Goal: Task Accomplishment & Management: Use online tool/utility

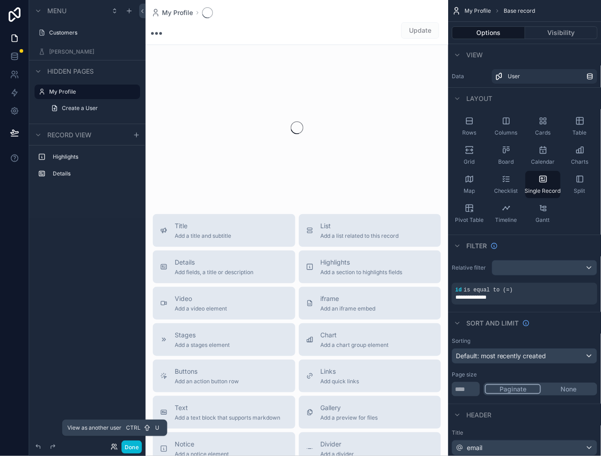
click at [116, 444] on icon at bounding box center [114, 447] width 7 height 7
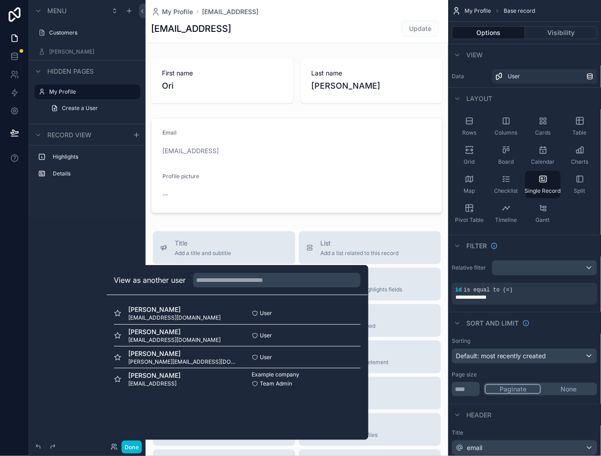
click at [111, 204] on div "Highlights Details" at bounding box center [87, 182] width 116 height 73
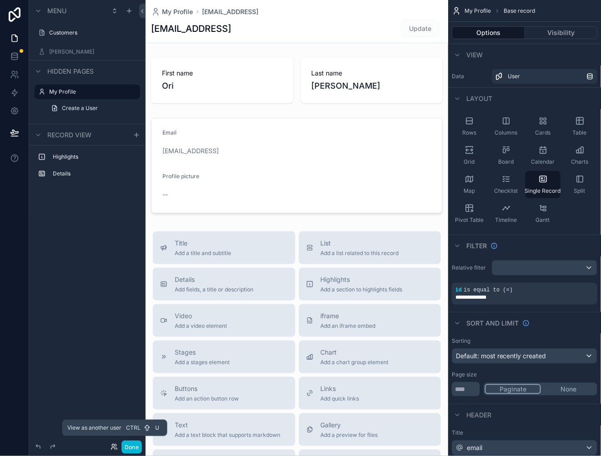
click at [116, 447] on icon at bounding box center [114, 447] width 7 height 7
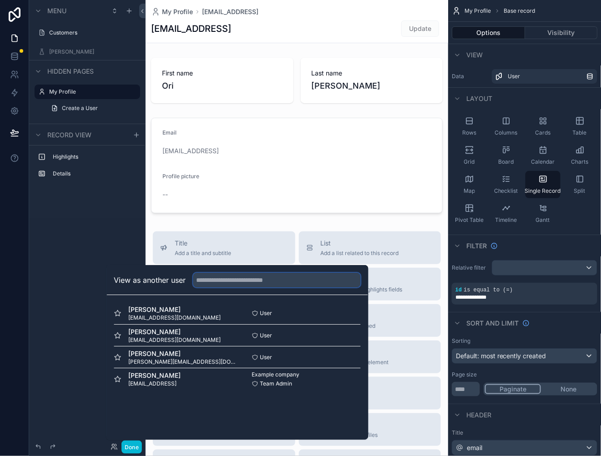
click at [246, 281] on input "text" at bounding box center [276, 280] width 167 height 15
type input "****"
click at [104, 223] on div "Menu Customers Brian Combo Hidden pages My Profile Create a User Record view Hi…" at bounding box center [87, 113] width 116 height 226
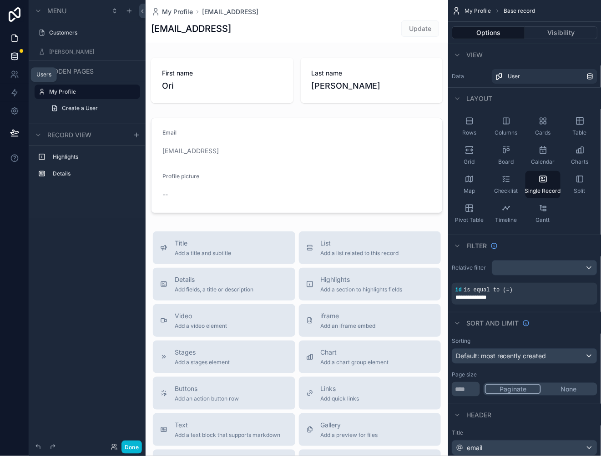
click at [14, 59] on icon at bounding box center [14, 56] width 9 height 9
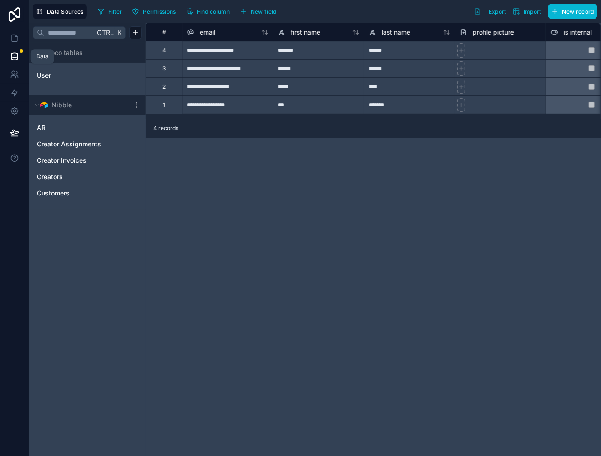
click at [16, 56] on icon at bounding box center [14, 56] width 9 height 9
click at [85, 181] on div "Creators" at bounding box center [87, 177] width 109 height 15
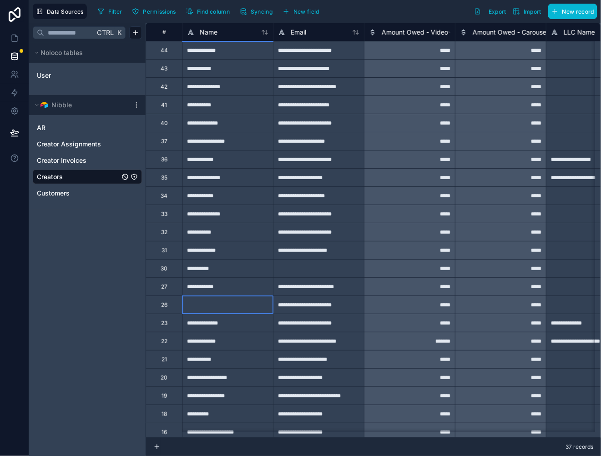
click at [242, 306] on div at bounding box center [227, 305] width 91 height 18
click at [57, 71] on link "User" at bounding box center [74, 75] width 74 height 9
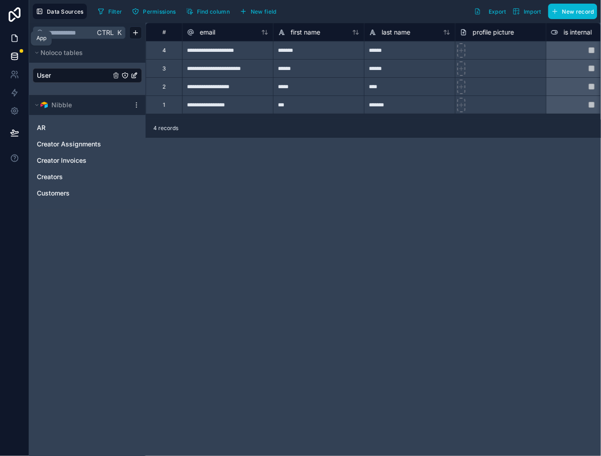
click at [15, 38] on icon at bounding box center [14, 38] width 9 height 9
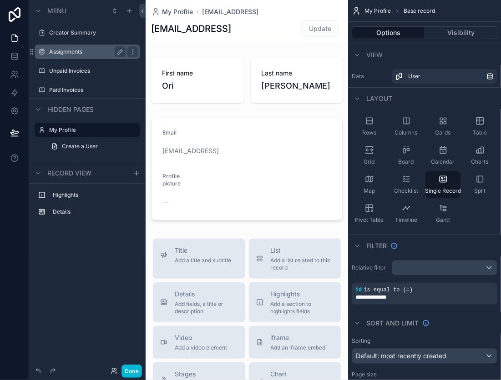
click at [78, 53] on label "Assignments" at bounding box center [85, 51] width 73 height 7
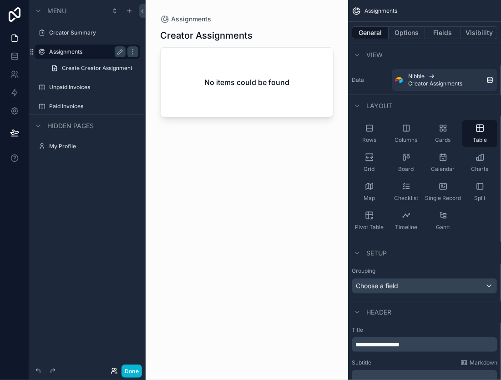
click at [114, 374] on icon at bounding box center [114, 371] width 7 height 7
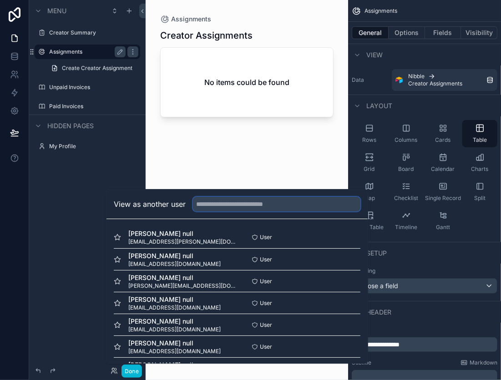
click at [215, 208] on input "text" at bounding box center [276, 204] width 167 height 15
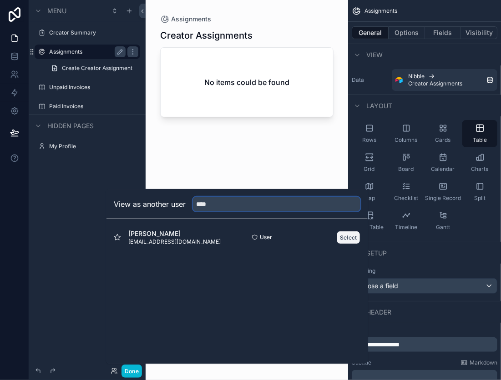
type input "****"
click at [341, 234] on button "Select" at bounding box center [349, 237] width 24 height 13
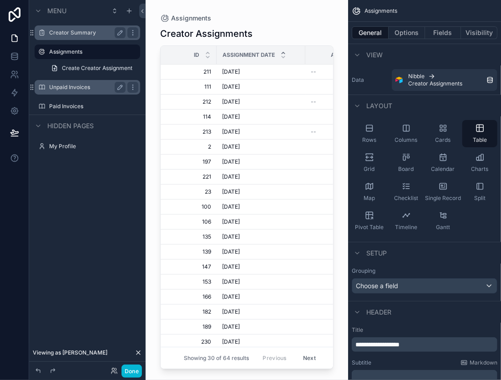
click at [88, 37] on div "Creator Summary" at bounding box center [87, 32] width 76 height 11
click at [80, 36] on label "Creator Summary" at bounding box center [85, 32] width 73 height 7
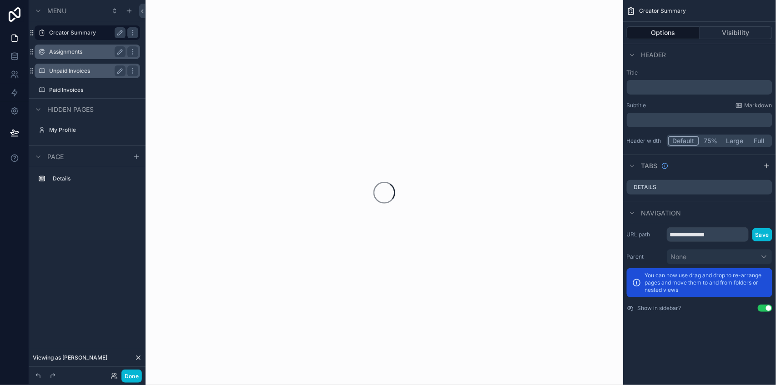
click at [78, 53] on label "Assignments" at bounding box center [85, 51] width 73 height 7
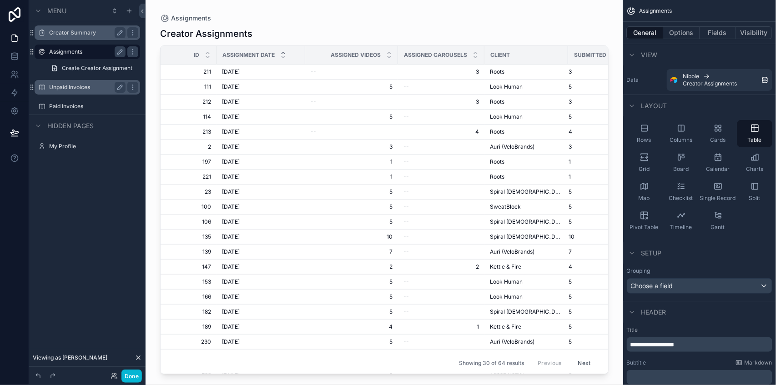
click at [207, 218] on div "scrollable content" at bounding box center [385, 187] width 478 height 374
click at [82, 90] on label "Unpaid Invoices" at bounding box center [85, 87] width 73 height 7
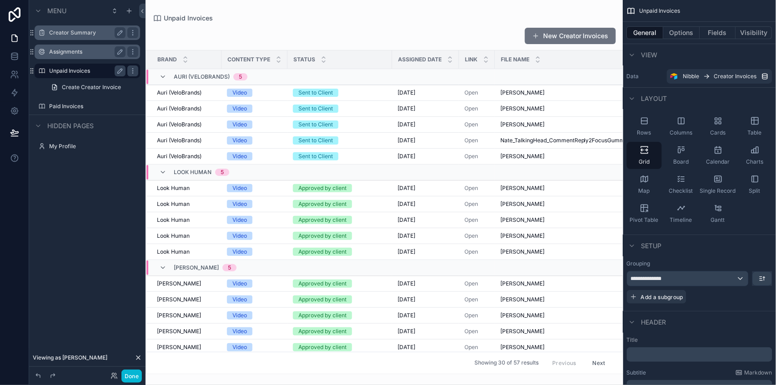
drag, startPoint x: 91, startPoint y: 259, endPoint x: 201, endPoint y: 237, distance: 112.2
click at [91, 259] on div "Menu Creator Summary Assignments Unpaid Invoices Create Creator Invoice Paid In…" at bounding box center [87, 187] width 116 height 374
click at [435, 255] on div "scrollable content" at bounding box center [385, 192] width 478 height 385
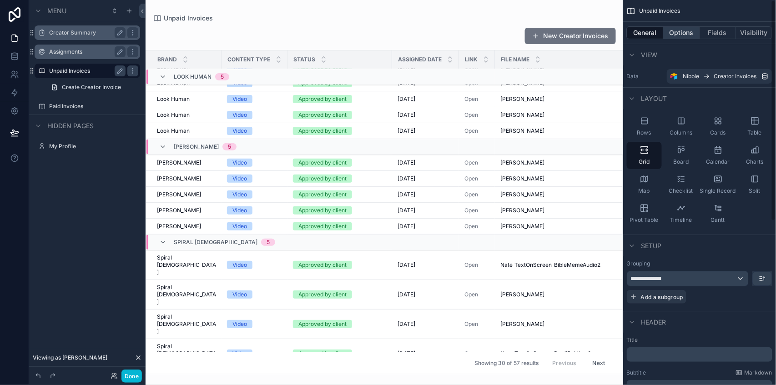
click at [500, 32] on button "Options" at bounding box center [682, 32] width 36 height 13
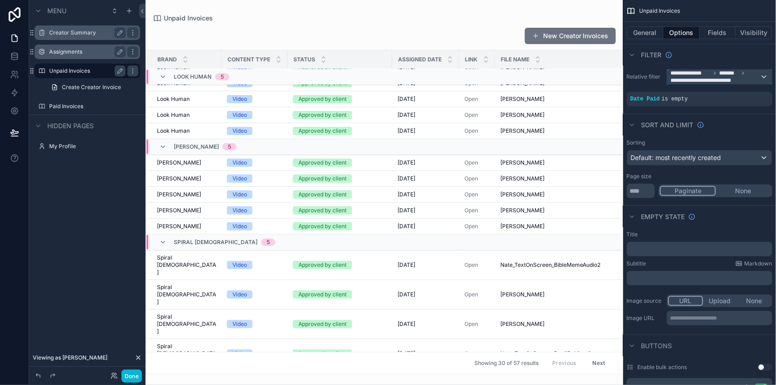
click at [500, 80] on span "**********" at bounding box center [715, 77] width 89 height 15
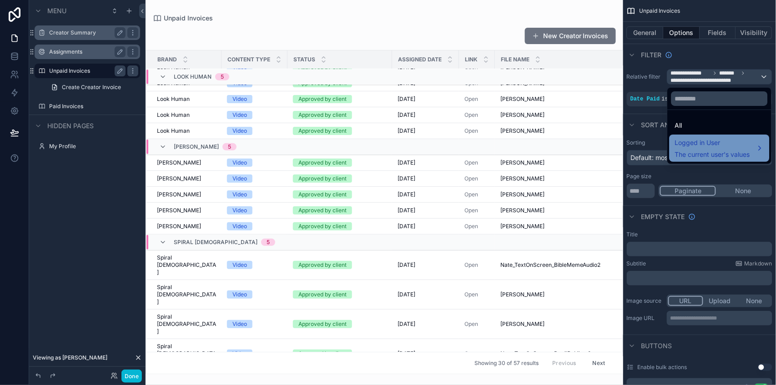
click at [500, 142] on span "Logged in User" at bounding box center [712, 142] width 75 height 11
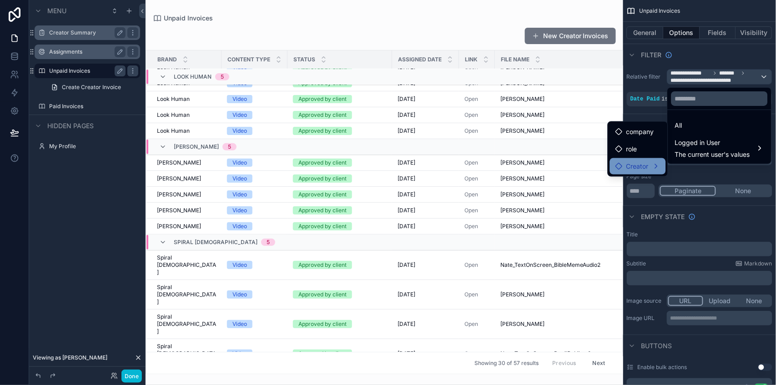
click at [500, 166] on div "Creator" at bounding box center [638, 166] width 45 height 11
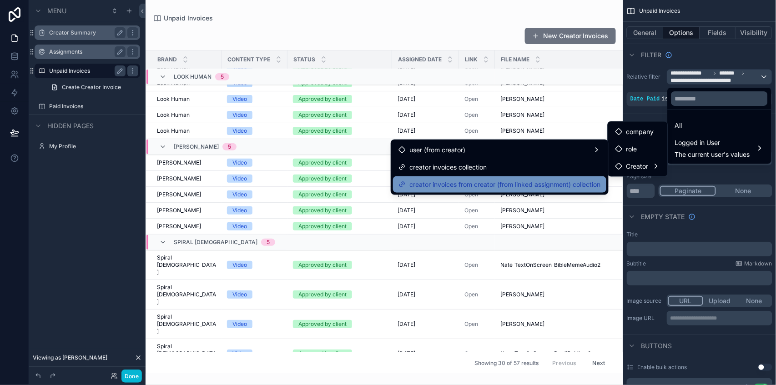
click at [500, 179] on span "creator invoices from creator (from linked assignment) collection" at bounding box center [505, 184] width 192 height 11
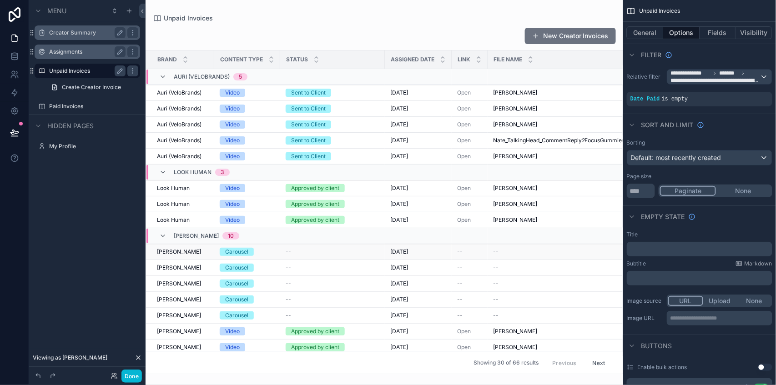
click at [393, 244] on td "9/22/2025 9/22/2025" at bounding box center [418, 252] width 67 height 16
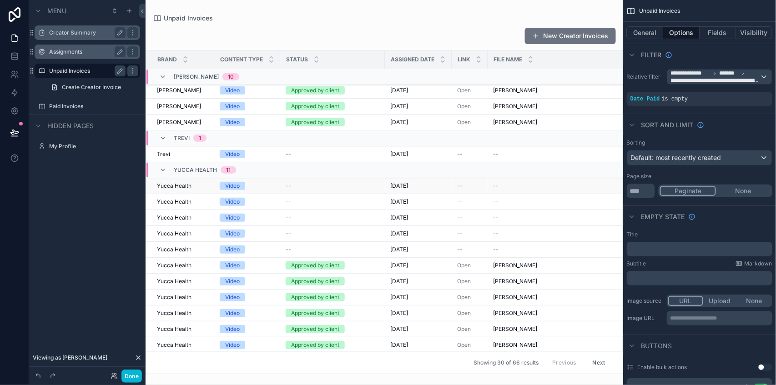
scroll to position [0, 0]
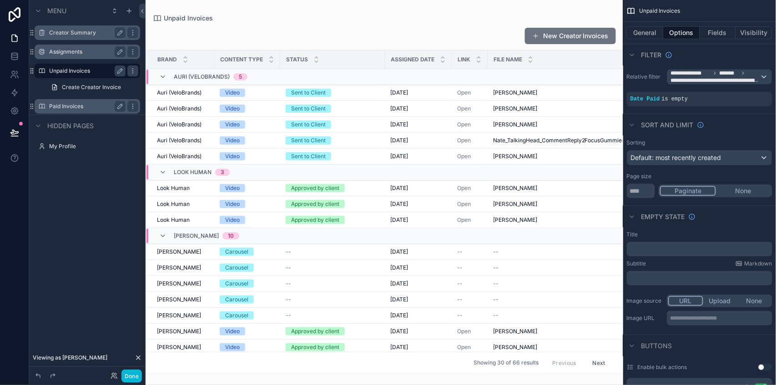
click at [81, 101] on div "Paid Invoices" at bounding box center [87, 106] width 76 height 11
click at [76, 107] on label "Paid Invoices" at bounding box center [85, 106] width 73 height 7
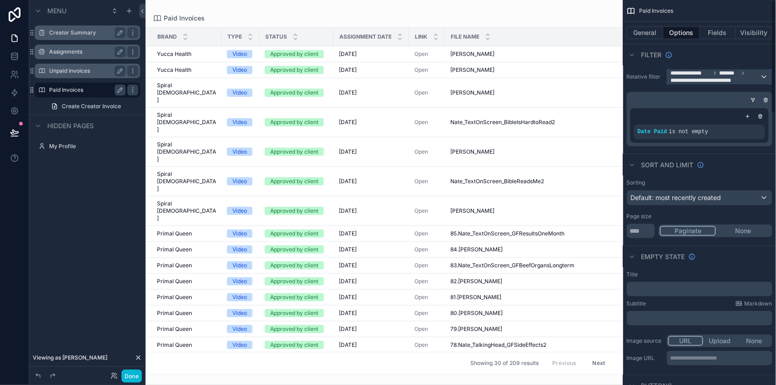
click at [500, 77] on span "**********" at bounding box center [705, 80] width 68 height 7
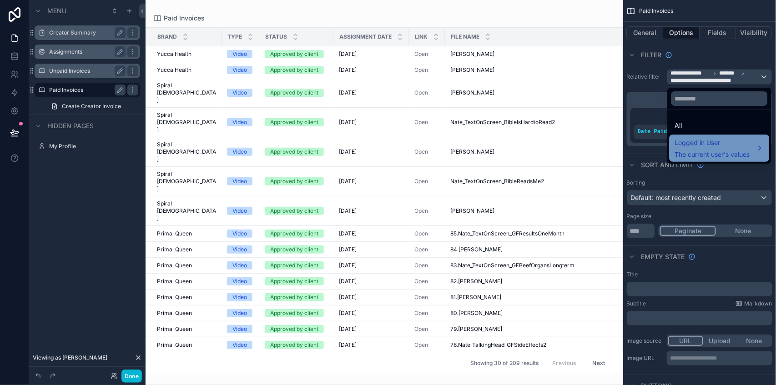
click at [500, 145] on span "Logged in User" at bounding box center [712, 142] width 75 height 11
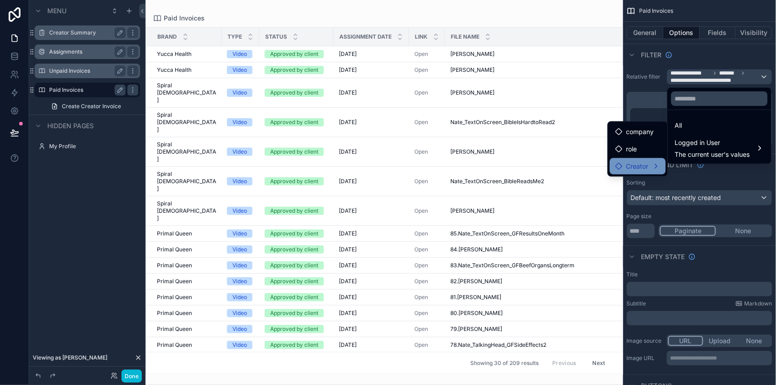
click at [500, 163] on span "Creator" at bounding box center [637, 166] width 22 height 11
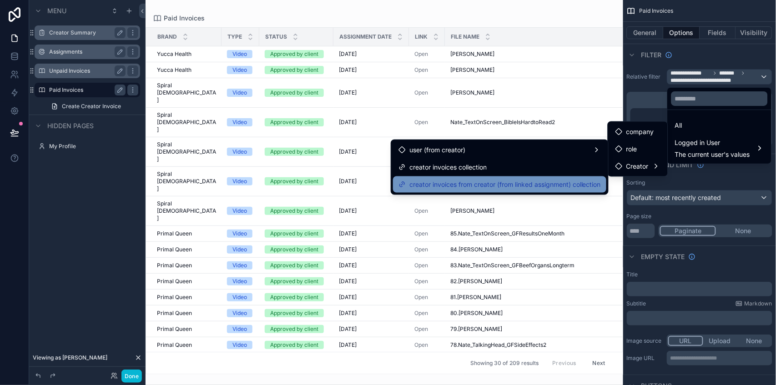
click at [500, 185] on span "creator invoices from creator (from linked assignment) collection" at bounding box center [505, 184] width 192 height 11
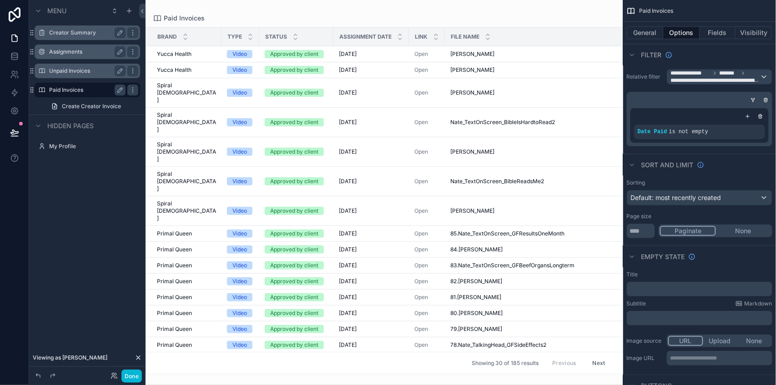
click at [343, 199] on div "scrollable content" at bounding box center [385, 192] width 478 height 385
click at [500, 39] on div "General Options Fields Visibility" at bounding box center [699, 33] width 153 height 22
click at [500, 36] on button "Fields" at bounding box center [718, 32] width 36 height 13
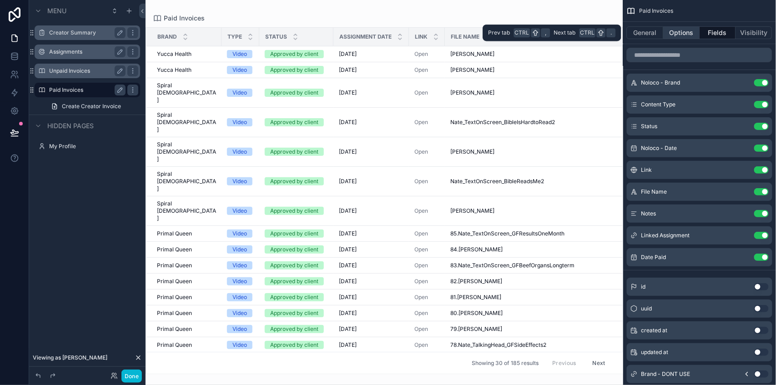
click at [500, 35] on button "Options" at bounding box center [682, 32] width 36 height 13
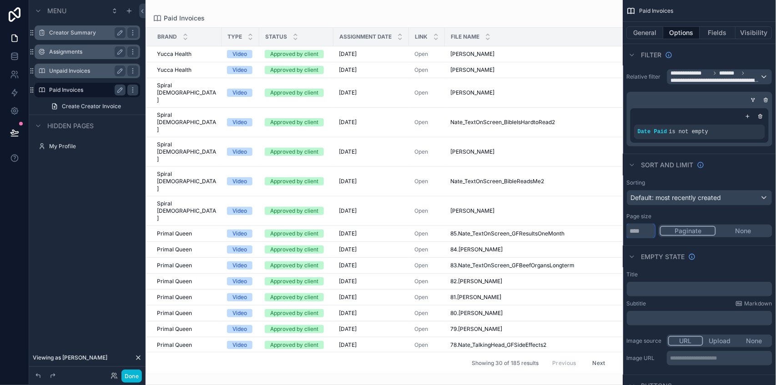
click at [500, 228] on input "**" at bounding box center [641, 231] width 28 height 15
type input "***"
click at [500, 249] on div "Empty state" at bounding box center [699, 257] width 153 height 22
click at [500, 35] on button "General" at bounding box center [645, 32] width 37 height 13
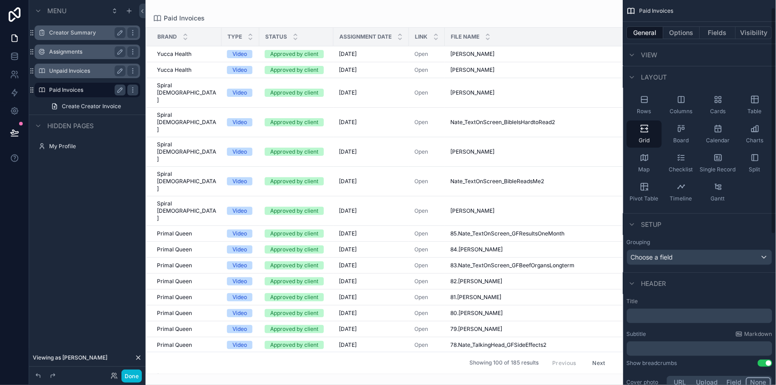
scroll to position [30, 0]
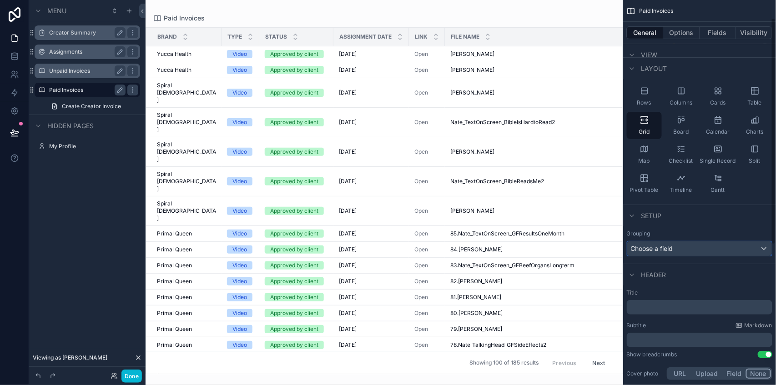
click at [500, 250] on span "Choose a field" at bounding box center [652, 249] width 42 height 8
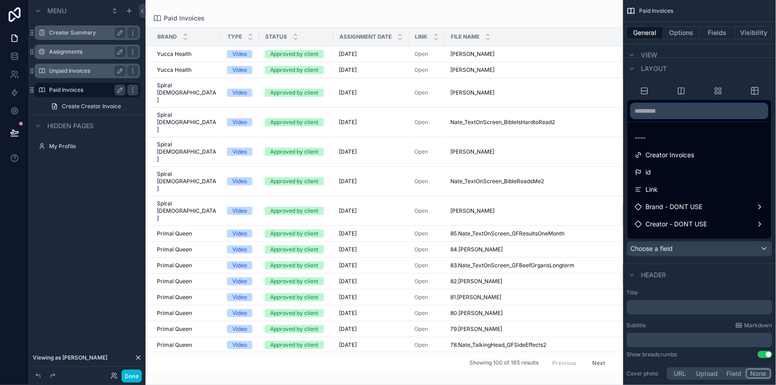
click at [500, 114] on input "text" at bounding box center [699, 111] width 136 height 15
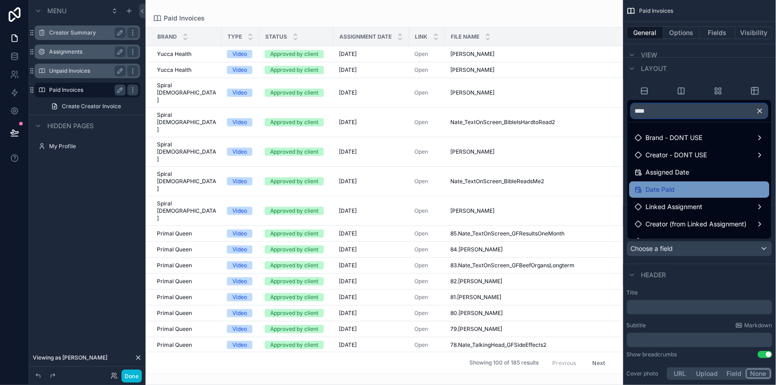
type input "****"
click at [500, 191] on div "Date Paid" at bounding box center [699, 189] width 129 height 11
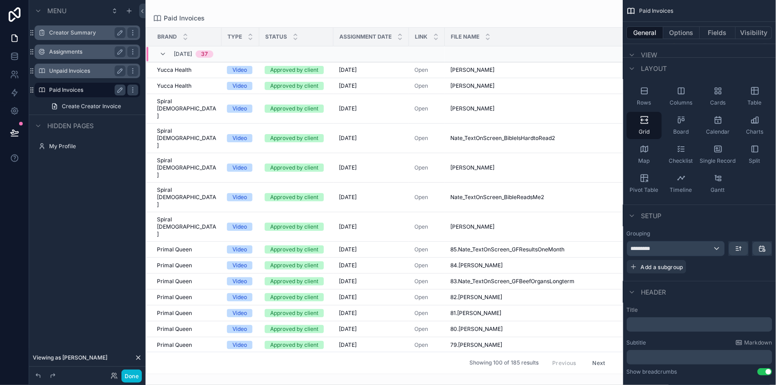
click at [259, 8] on div "Paid Invoices Brand Type Status Assignment Date Link File Name Notes Assignment…" at bounding box center [385, 187] width 478 height 374
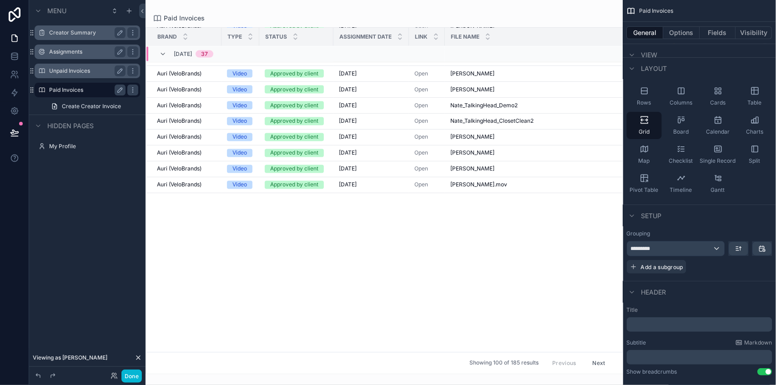
scroll to position [0, 0]
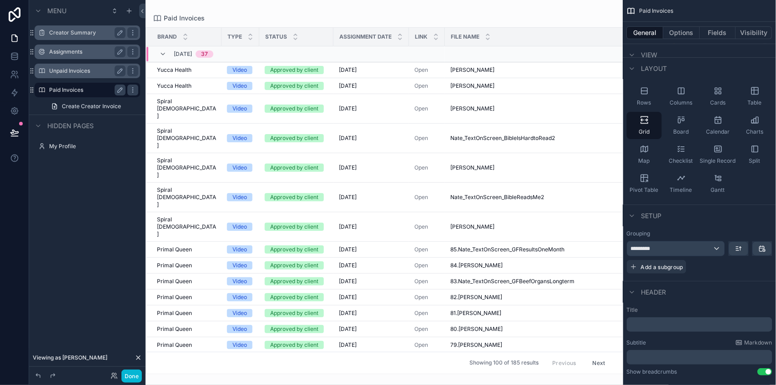
click at [64, 53] on label "Assignments" at bounding box center [85, 51] width 73 height 7
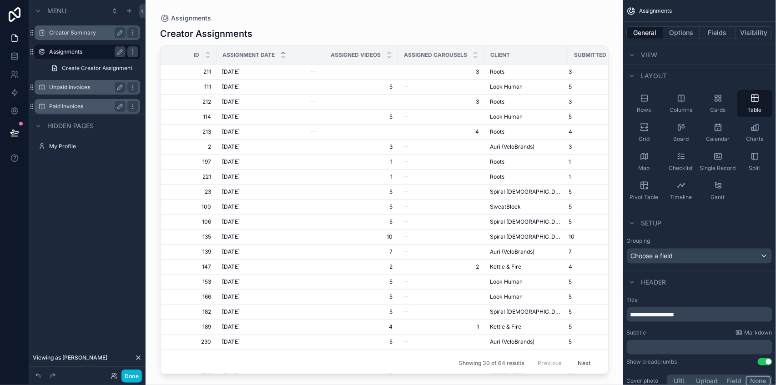
click at [67, 90] on label "Unpaid Invoices" at bounding box center [85, 87] width 73 height 7
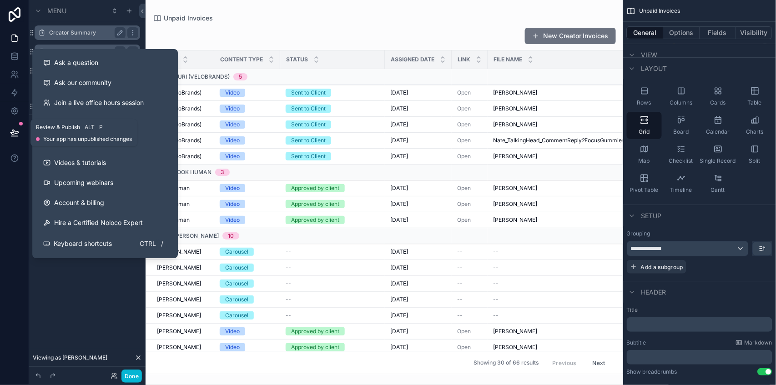
click at [10, 137] on button at bounding box center [15, 132] width 20 height 25
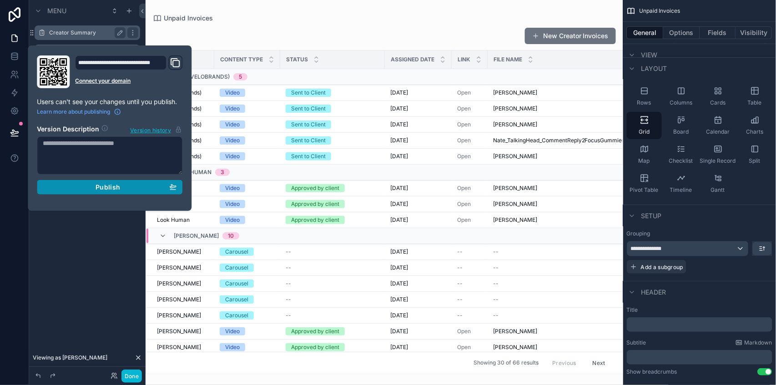
click at [93, 187] on div "Publish" at bounding box center [110, 187] width 134 height 8
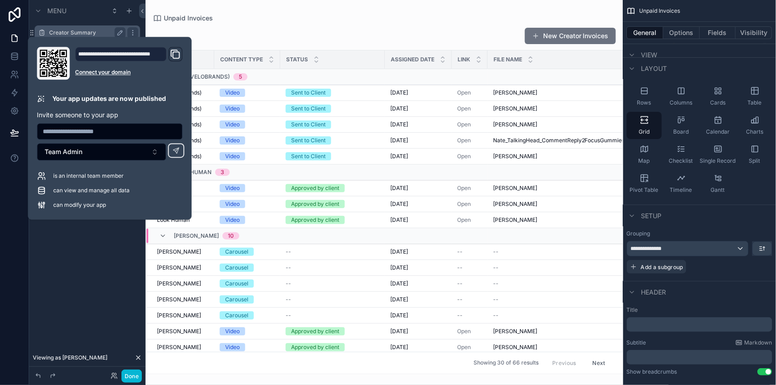
click at [294, 8] on div "scrollable content" at bounding box center [385, 192] width 478 height 385
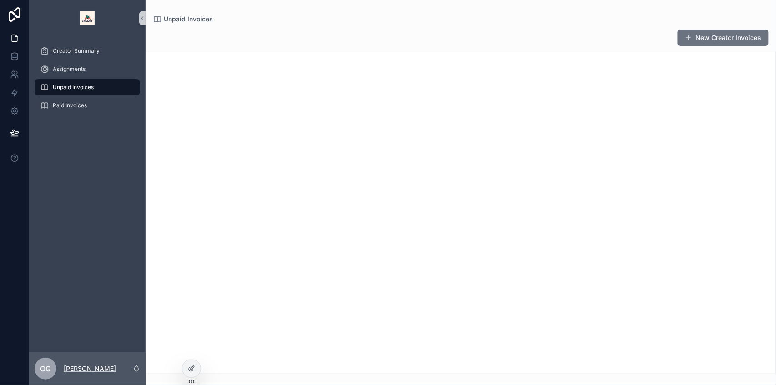
click at [93, 372] on p "[PERSON_NAME]" at bounding box center [90, 368] width 52 height 9
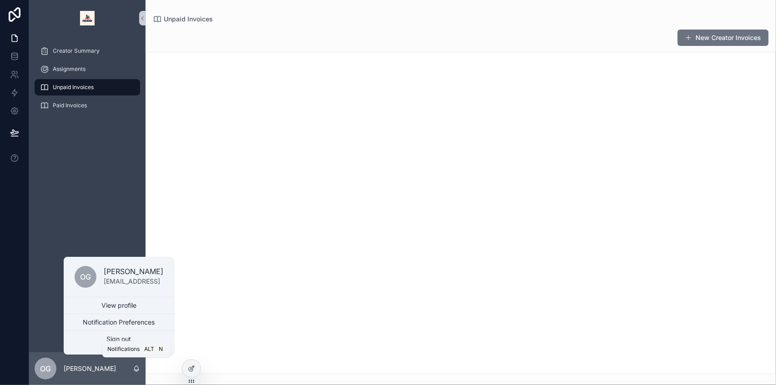
click at [119, 370] on div "OG Ori Goldman" at bounding box center [87, 369] width 116 height 33
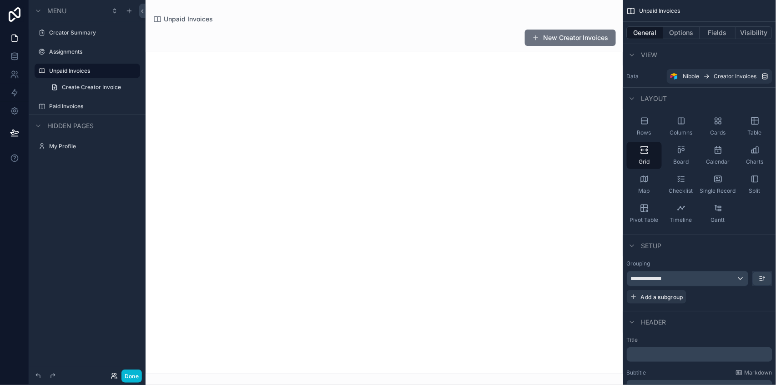
click at [115, 380] on div "Done" at bounding box center [124, 376] width 36 height 13
click at [110, 378] on div "Done" at bounding box center [124, 376] width 36 height 13
click at [118, 374] on div "Done" at bounding box center [124, 376] width 36 height 13
click at [115, 376] on icon at bounding box center [115, 374] width 1 height 2
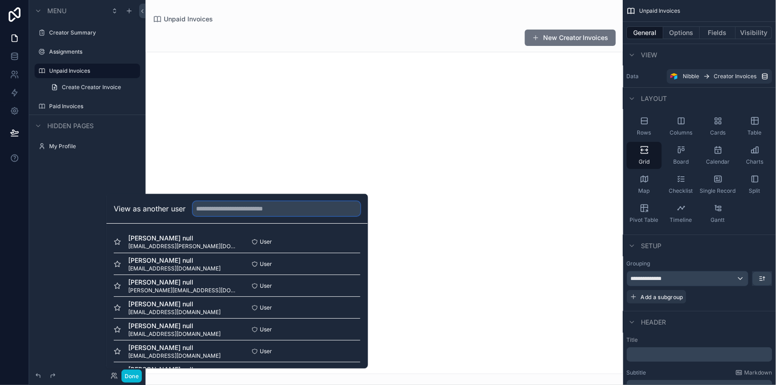
click at [211, 212] on input "text" at bounding box center [276, 209] width 167 height 15
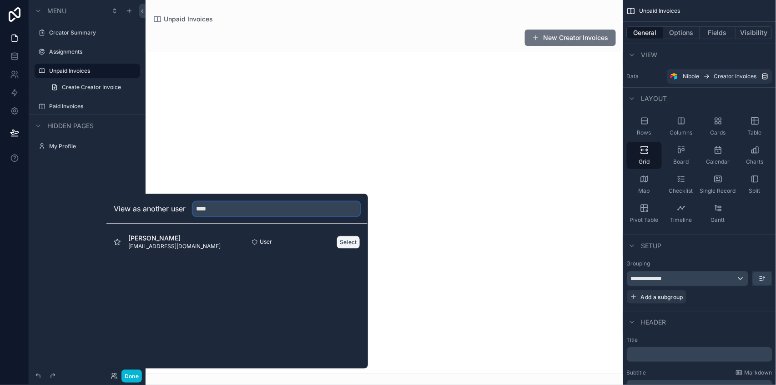
type input "****"
click at [346, 241] on button "Select" at bounding box center [349, 242] width 24 height 13
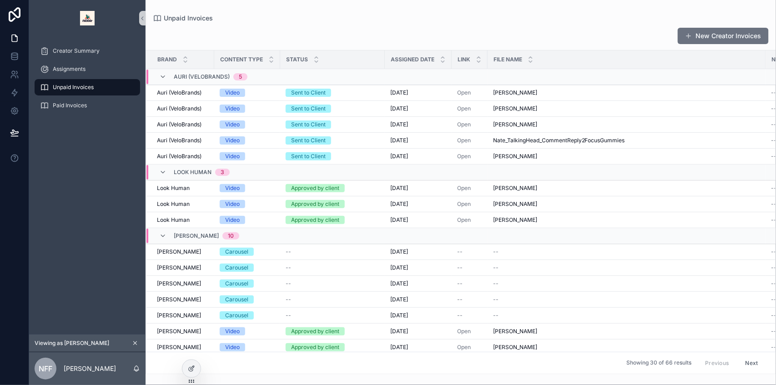
click at [110, 193] on div "Creator Summary Assignments Unpaid Invoices Paid Invoices" at bounding box center [87, 185] width 116 height 298
